Goal: Browse casually: Explore the website without a specific task or goal

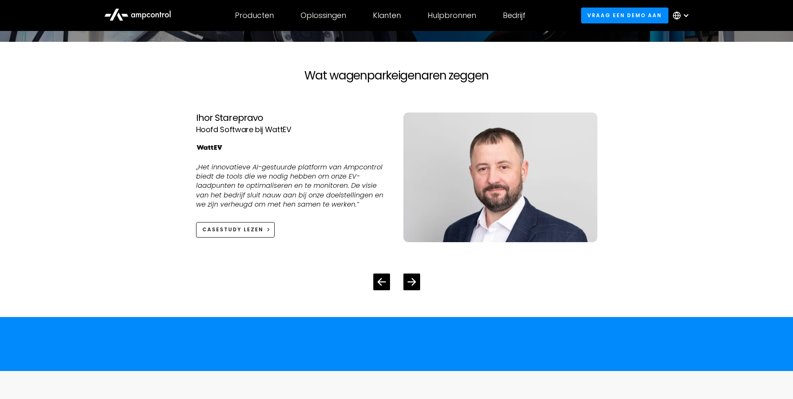
scroll to position [1672, 0]
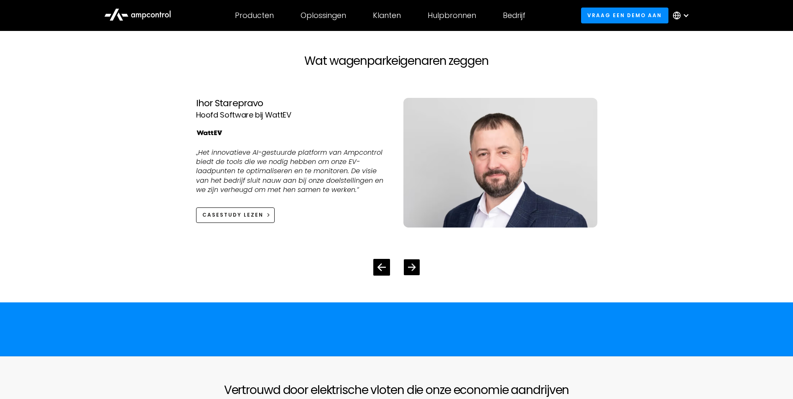
click at [413, 267] on icon "Next slide" at bounding box center [411, 267] width 8 height 7
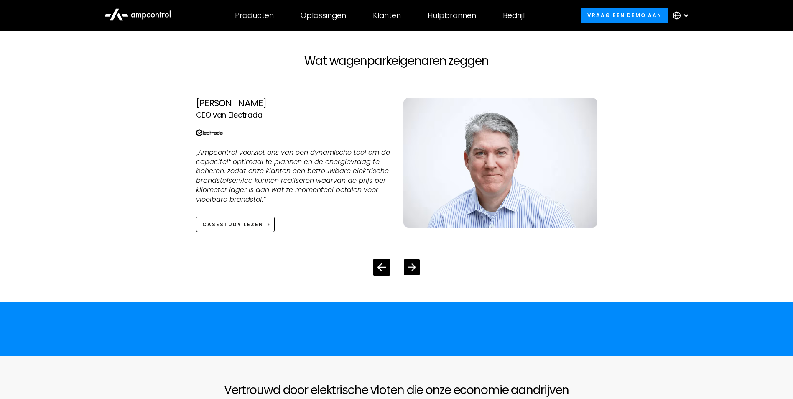
click at [411, 268] on icon "Next slide" at bounding box center [411, 267] width 8 height 8
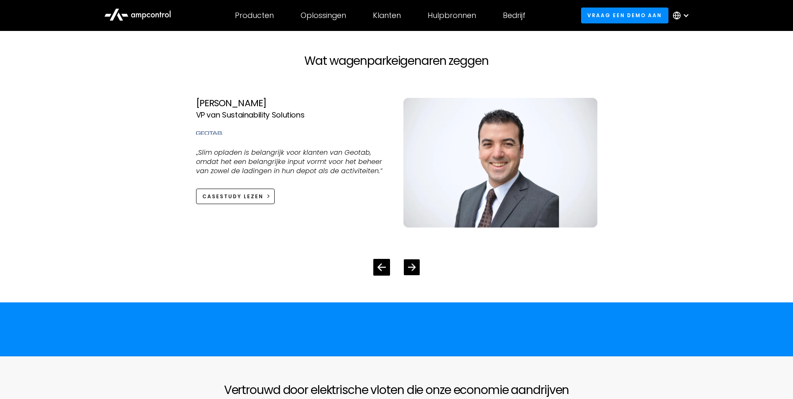
click at [411, 268] on icon "Next slide" at bounding box center [411, 267] width 8 height 8
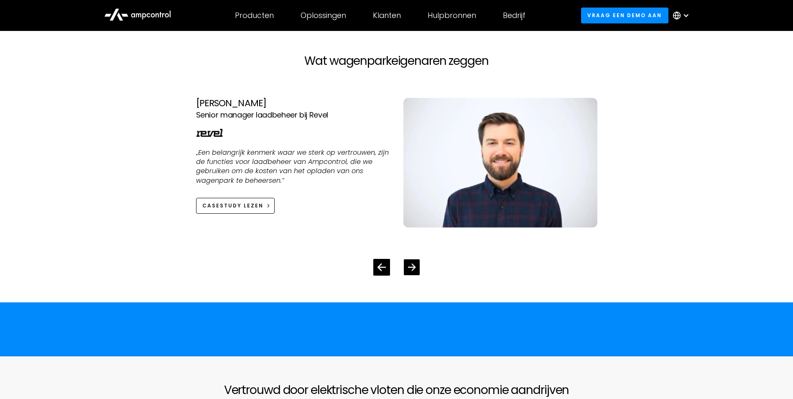
click at [411, 268] on icon "Next slide" at bounding box center [411, 267] width 8 height 8
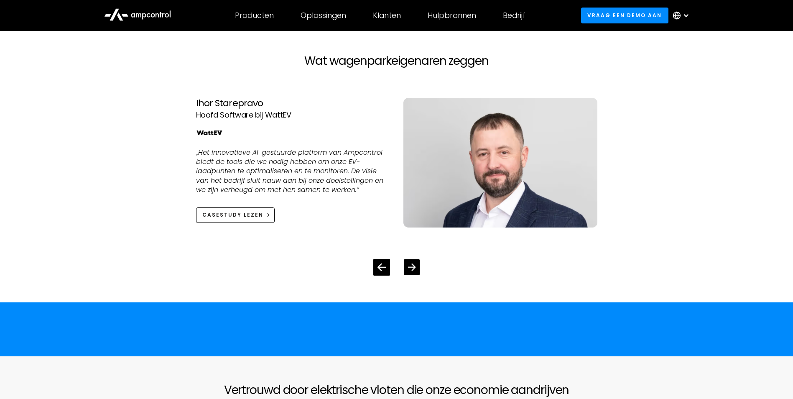
click at [411, 268] on icon "Next slide" at bounding box center [411, 267] width 8 height 8
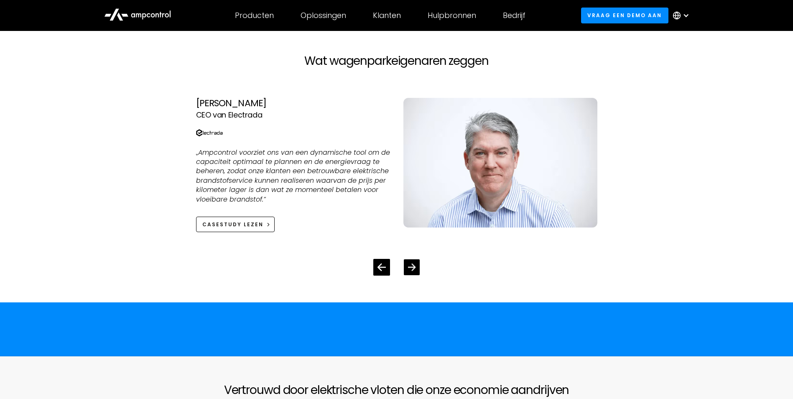
click at [411, 269] on icon "Next slide" at bounding box center [411, 267] width 8 height 8
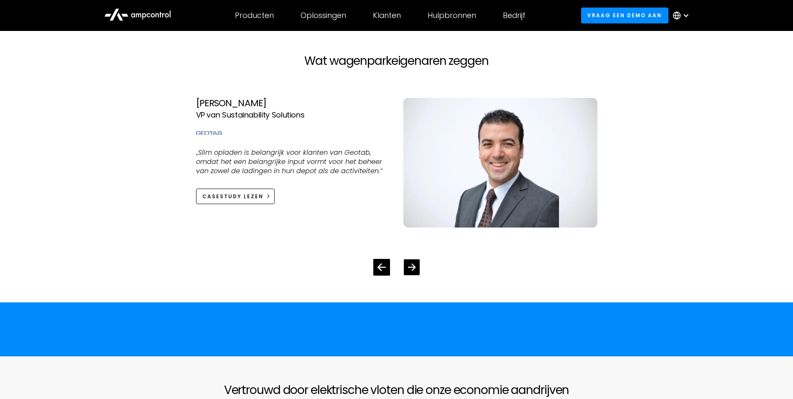
click at [411, 269] on icon "Next slide" at bounding box center [411, 267] width 8 height 8
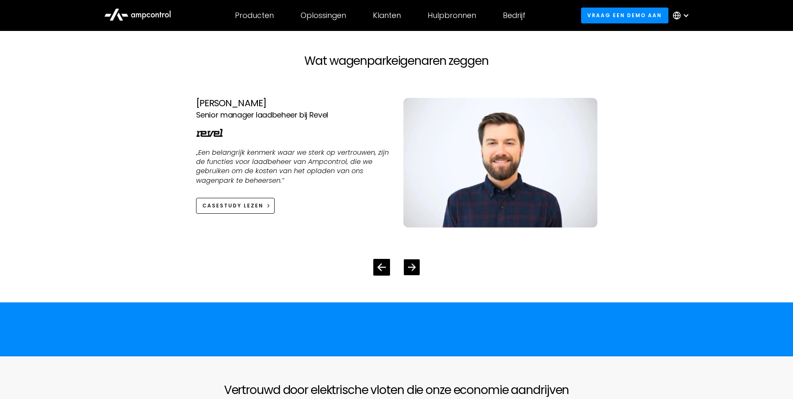
click at [411, 269] on icon "Next slide" at bounding box center [411, 267] width 8 height 8
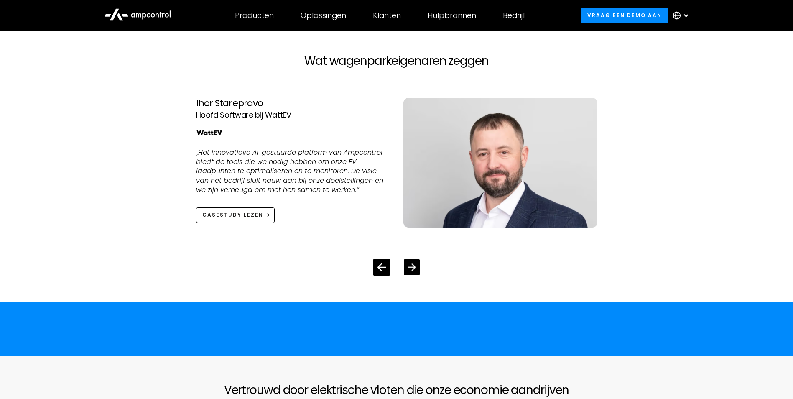
click at [411, 269] on icon "Next slide" at bounding box center [411, 267] width 8 height 8
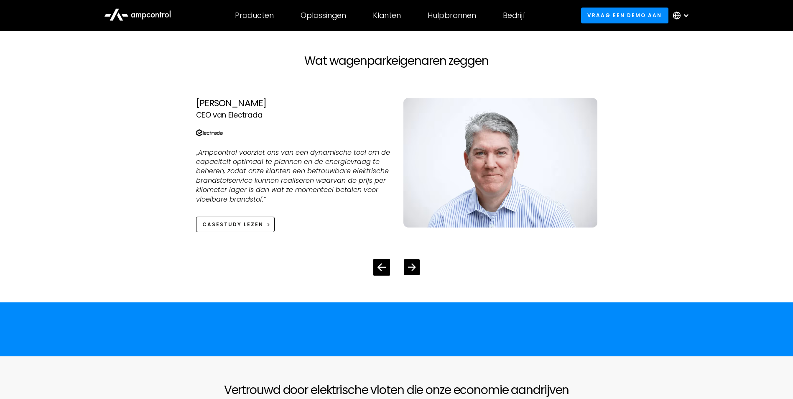
click at [411, 269] on icon "Next slide" at bounding box center [411, 267] width 8 height 8
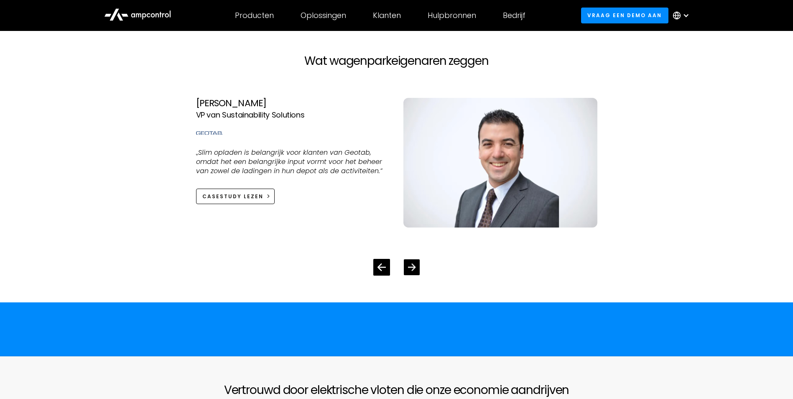
click at [411, 269] on icon "Next slide" at bounding box center [411, 267] width 8 height 8
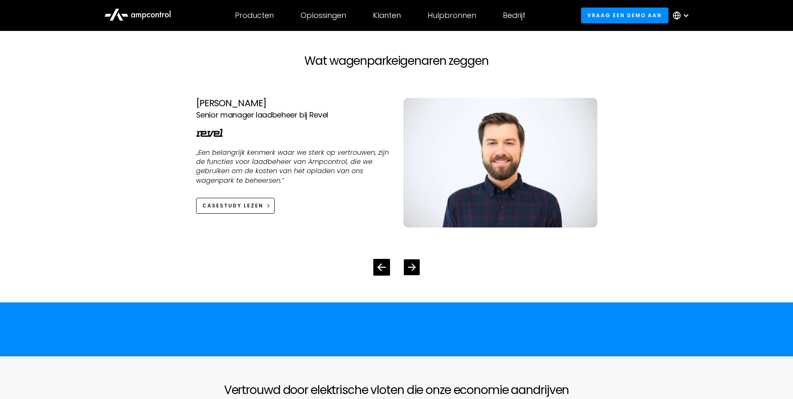
click at [411, 269] on icon "Next slide" at bounding box center [411, 267] width 8 height 8
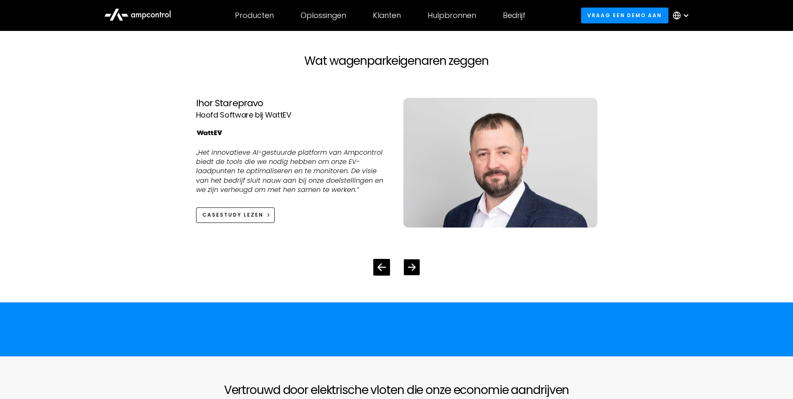
click at [411, 269] on icon "Next slide" at bounding box center [411, 267] width 8 height 8
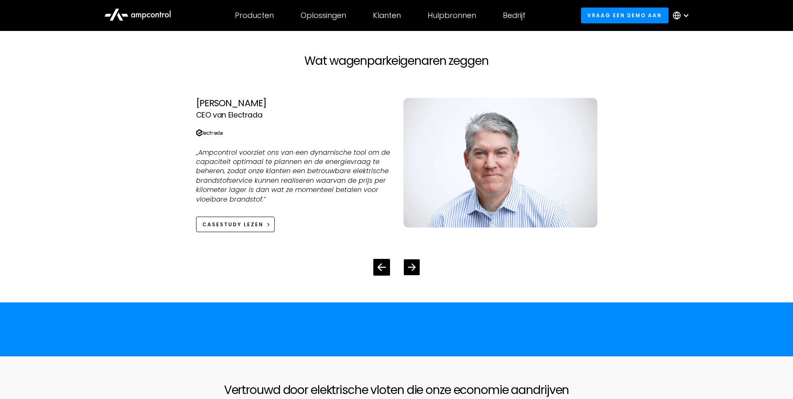
click at [411, 269] on icon "Next slide" at bounding box center [411, 267] width 8 height 8
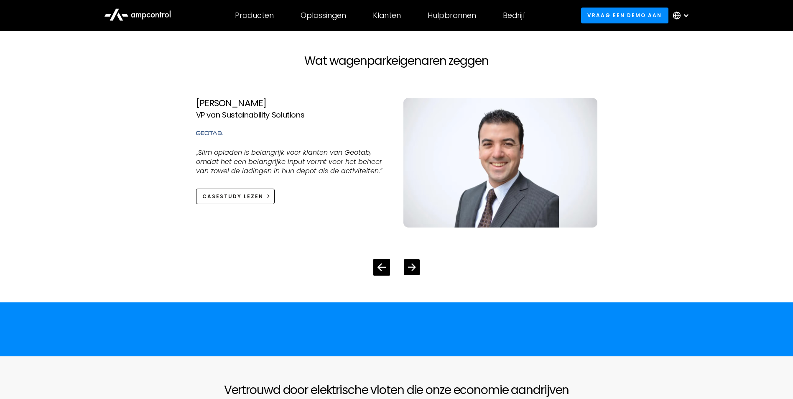
click at [411, 269] on icon "Next slide" at bounding box center [411, 267] width 8 height 8
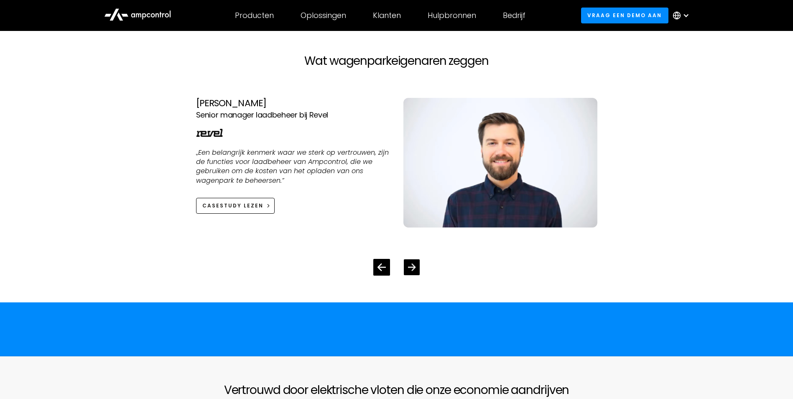
click at [411, 269] on icon "Next slide" at bounding box center [411, 267] width 8 height 8
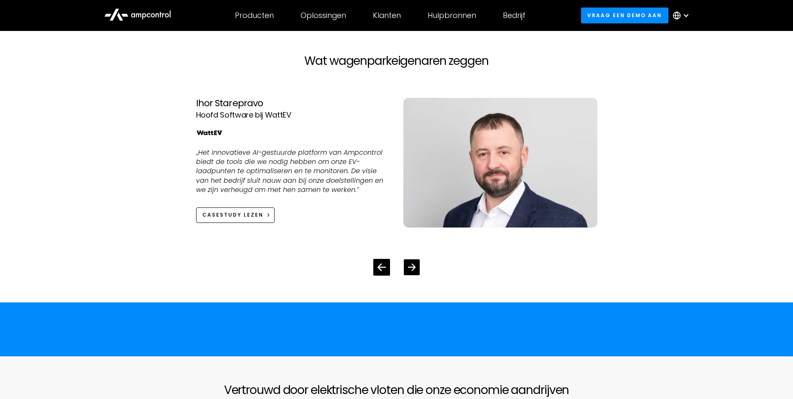
click at [411, 269] on icon "Next slide" at bounding box center [411, 267] width 8 height 8
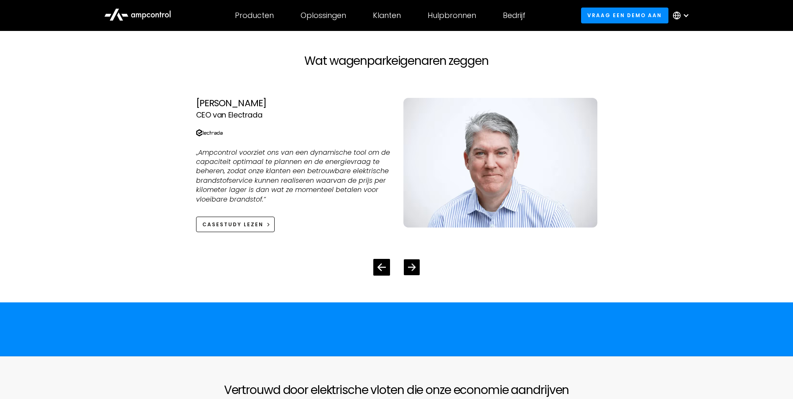
click at [411, 269] on icon "Next slide" at bounding box center [411, 267] width 8 height 8
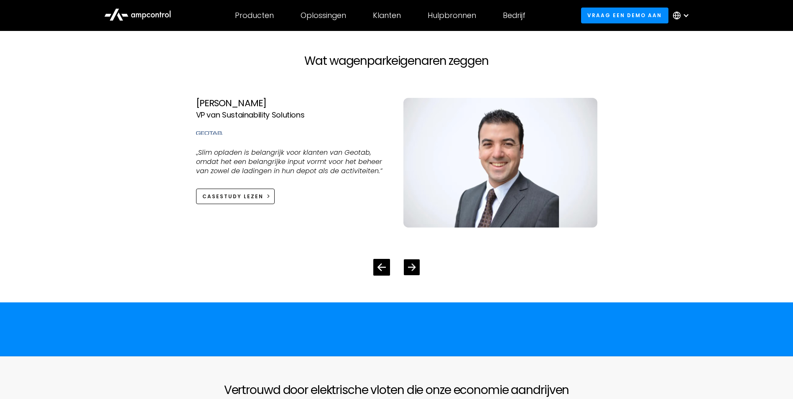
click at [411, 269] on icon "Next slide" at bounding box center [411, 267] width 8 height 8
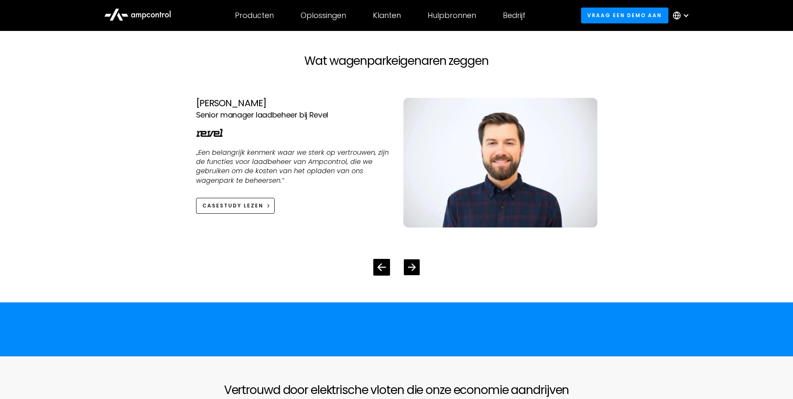
click at [411, 269] on icon "Next slide" at bounding box center [411, 267] width 8 height 8
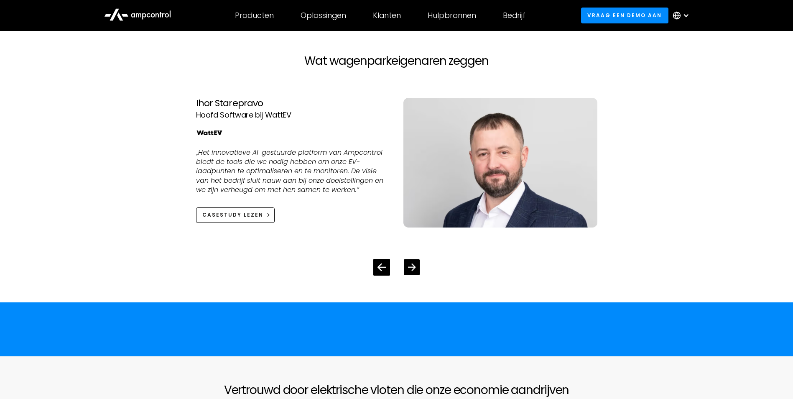
click at [411, 269] on icon "Next slide" at bounding box center [411, 267] width 8 height 8
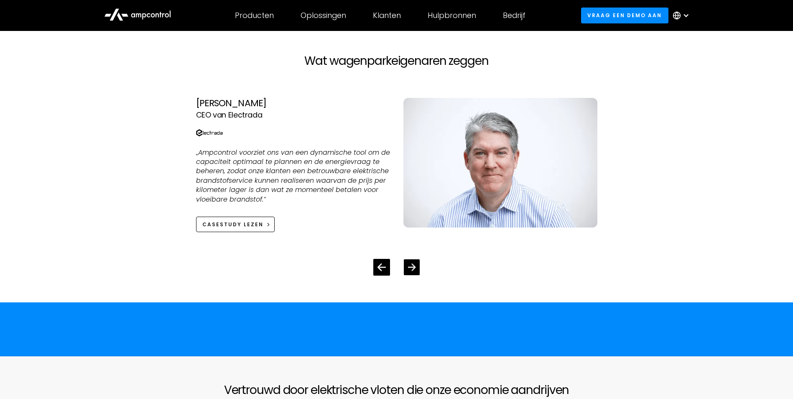
click at [407, 267] on div "Next slide" at bounding box center [412, 267] width 16 height 16
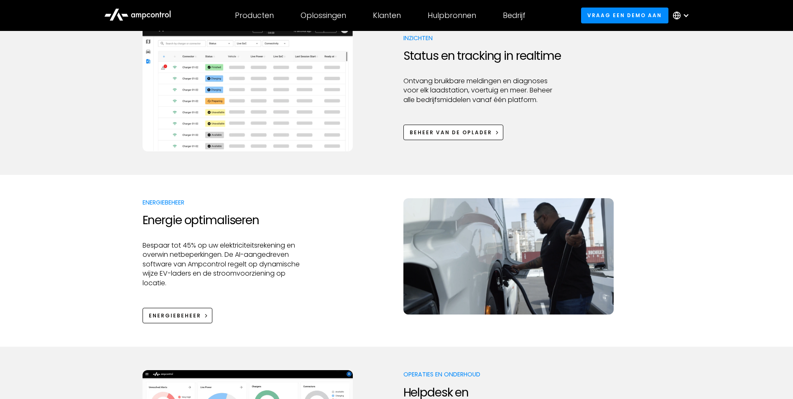
scroll to position [334, 0]
